Goal: Task Accomplishment & Management: Use online tool/utility

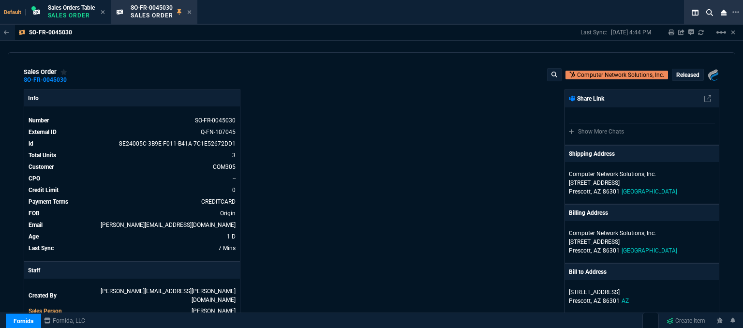
select select "12: [PERSON_NAME]"
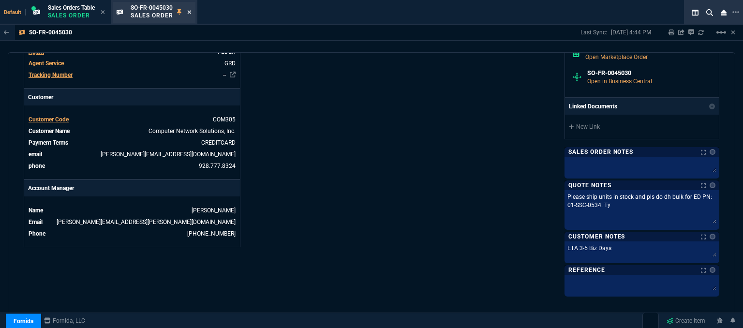
click at [189, 14] on icon at bounding box center [189, 12] width 4 height 6
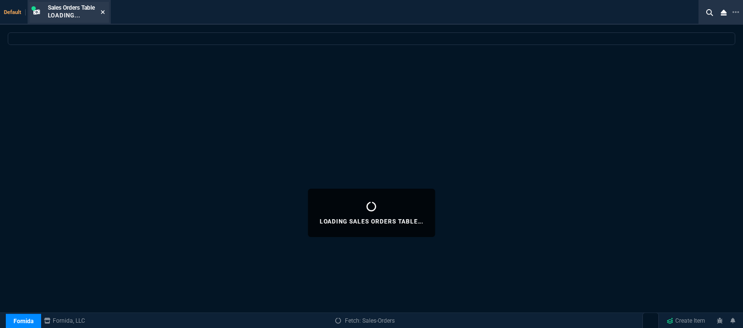
select select
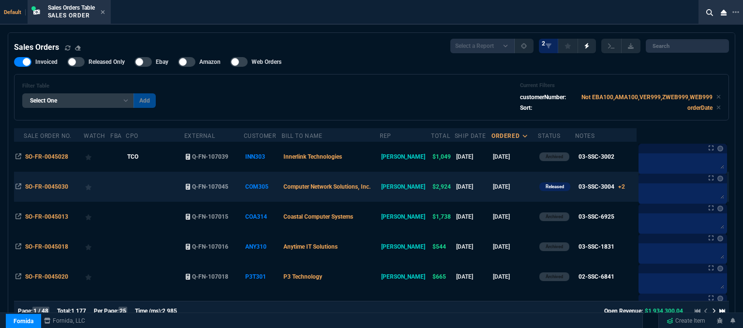
click at [380, 186] on td "Computer Network Solutions, Inc." at bounding box center [331, 187] width 98 height 30
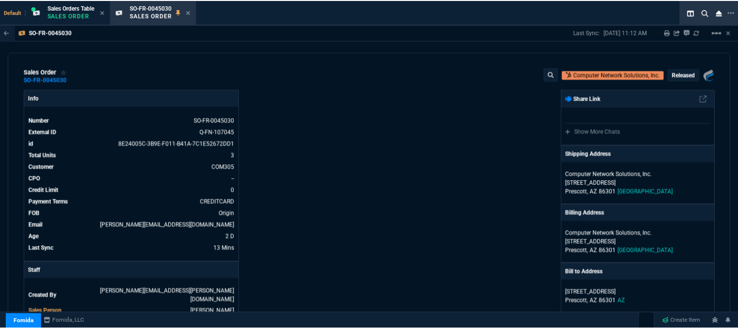
scroll to position [145, 0]
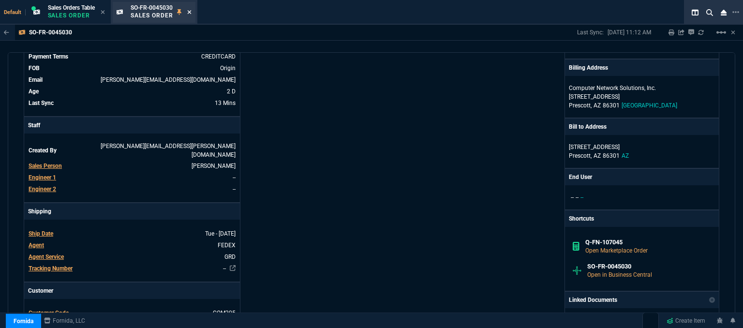
click at [192, 10] on icon at bounding box center [189, 12] width 4 height 6
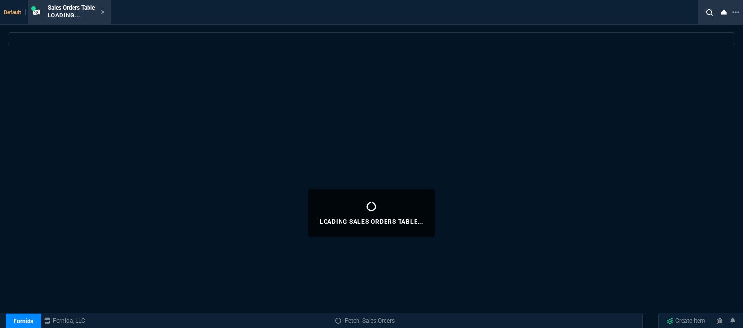
select select
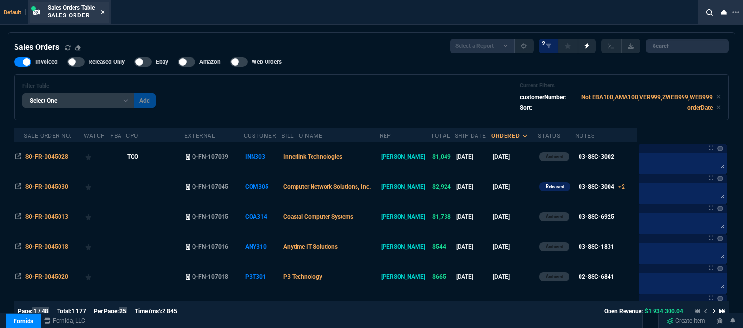
click at [103, 12] on icon at bounding box center [103, 12] width 4 height 6
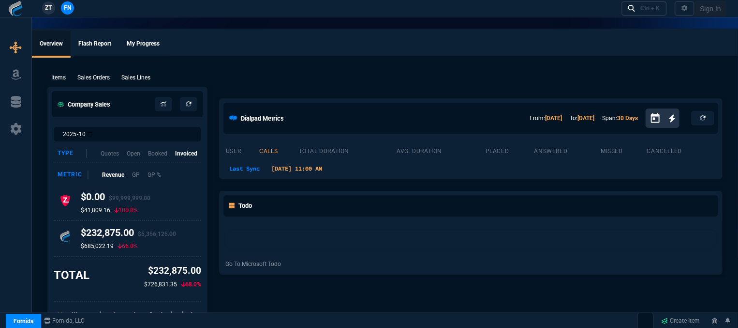
select select "12: [PERSON_NAME]"
